Goal: Understand process/instructions

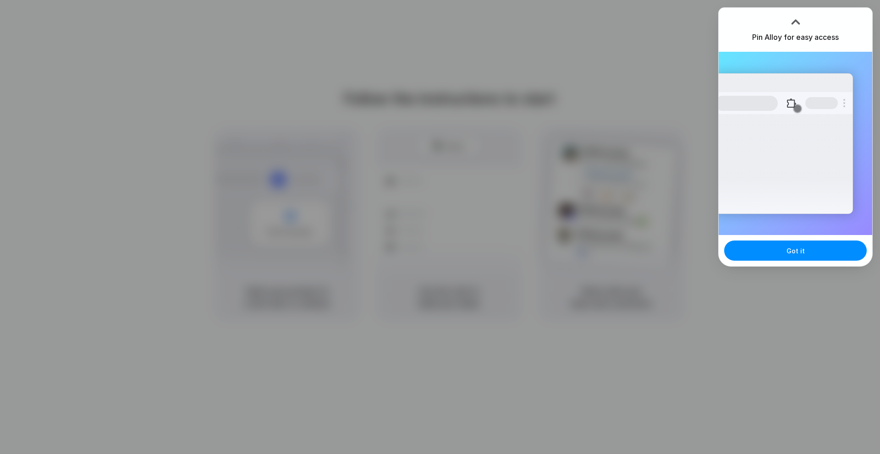
click at [440, 227] on div at bounding box center [440, 227] width 0 height 0
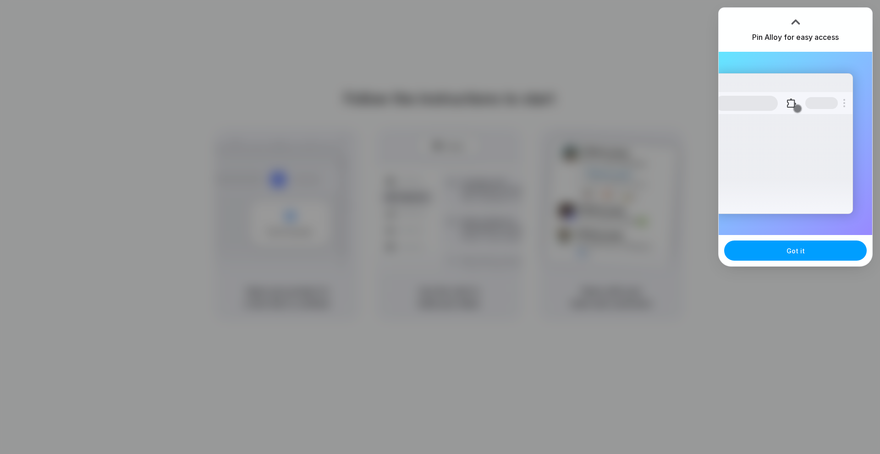
click at [801, 246] on span "Got it" at bounding box center [796, 251] width 18 height 10
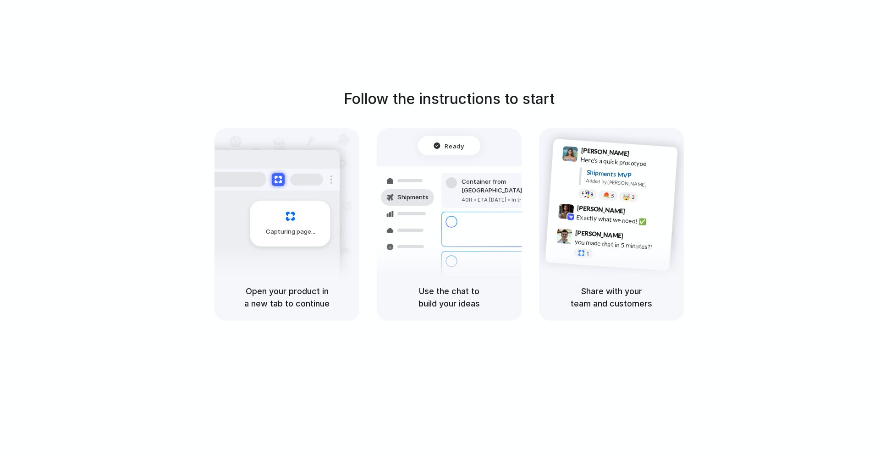
click at [593, 285] on h5 "Share with your team and customers" at bounding box center [611, 297] width 123 height 25
click at [498, 295] on h5 "Use the chat to build your ideas" at bounding box center [449, 297] width 123 height 25
click at [450, 63] on div "Follow the instructions to start Capturing page Open your product in a new tab …" at bounding box center [449, 236] width 898 height 473
click at [449, 87] on div "Follow the instructions to start Capturing page Open your product in a new tab …" at bounding box center [449, 236] width 898 height 473
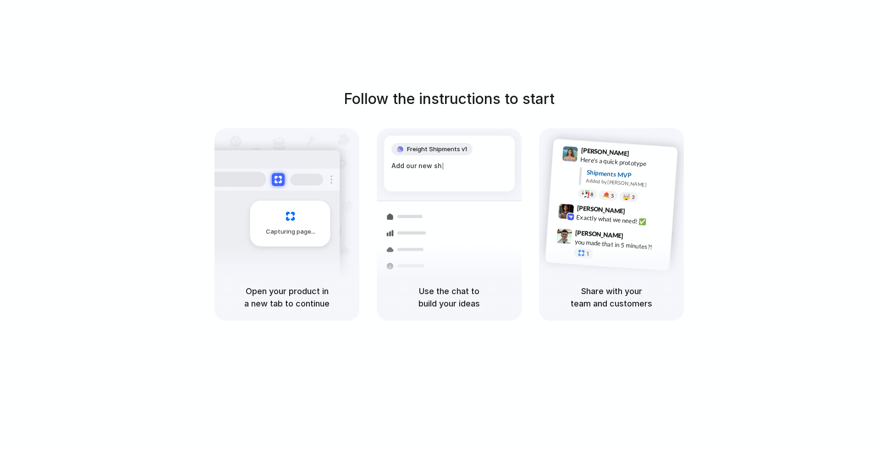
click at [606, 267] on div "Lily Parker 9:41 AM Here's a quick prototype Shipments MVP Added by Alloy 8 5 🤯…" at bounding box center [611, 201] width 145 height 146
click at [422, 232] on div at bounding box center [411, 232] width 28 height 3
click at [455, 299] on h5 "Use the chat to build your ideas" at bounding box center [449, 297] width 123 height 25
click at [277, 291] on h5 "Open your product in a new tab to continue" at bounding box center [287, 297] width 123 height 25
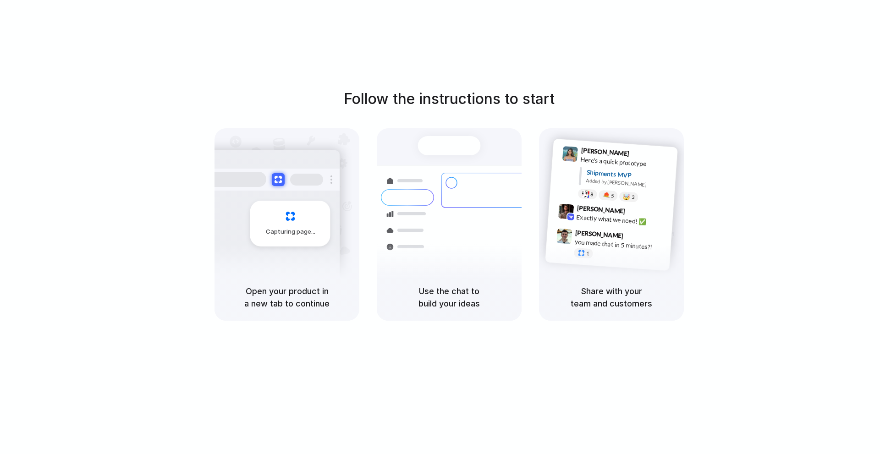
click at [614, 301] on h5 "Share with your team and customers" at bounding box center [611, 297] width 123 height 25
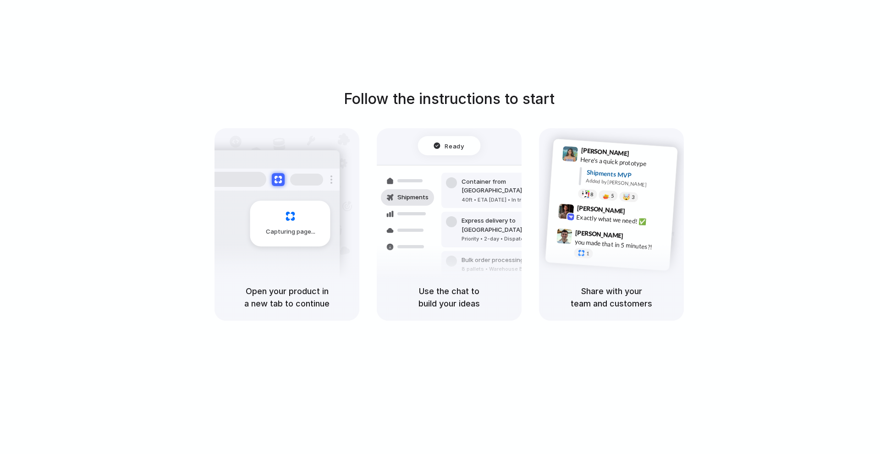
click at [614, 301] on h5 "Share with your team and customers" at bounding box center [611, 297] width 123 height 25
click at [499, 301] on h5 "Use the chat to build your ideas" at bounding box center [449, 297] width 123 height 25
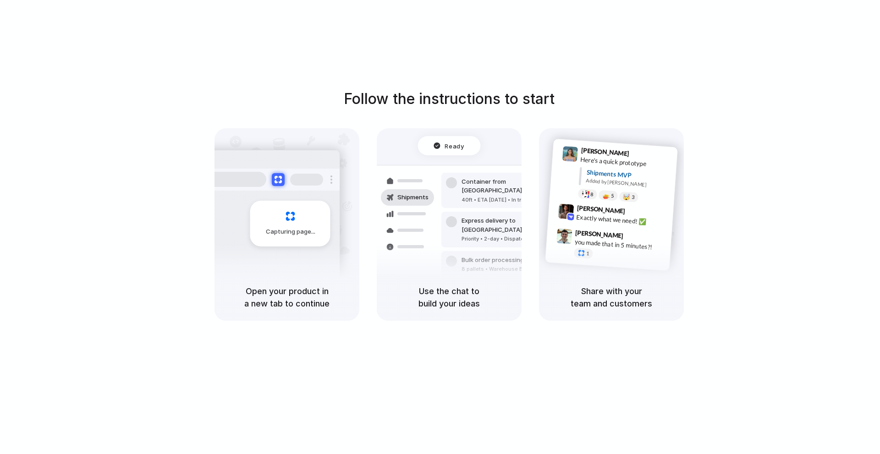
click at [281, 281] on div "Open your product in a new tab to continue" at bounding box center [287, 297] width 145 height 47
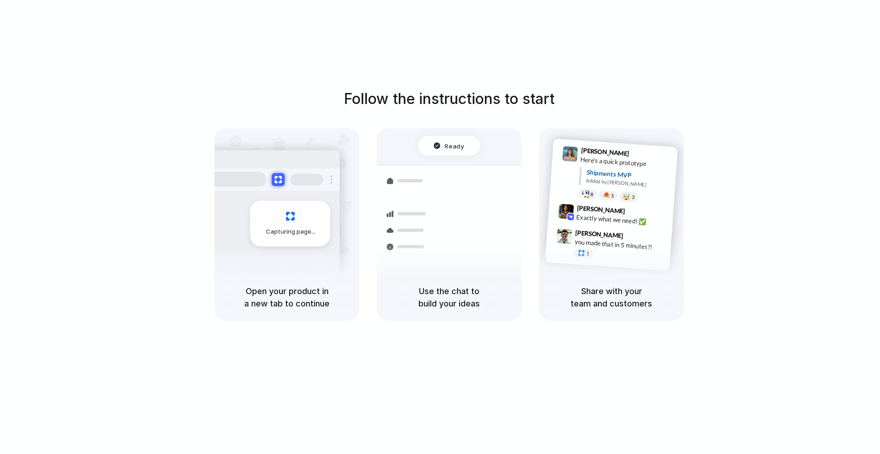
click at [281, 281] on div "Open your product in a new tab to continue" at bounding box center [287, 297] width 145 height 47
